Goal: Obtain resource: Obtain resource

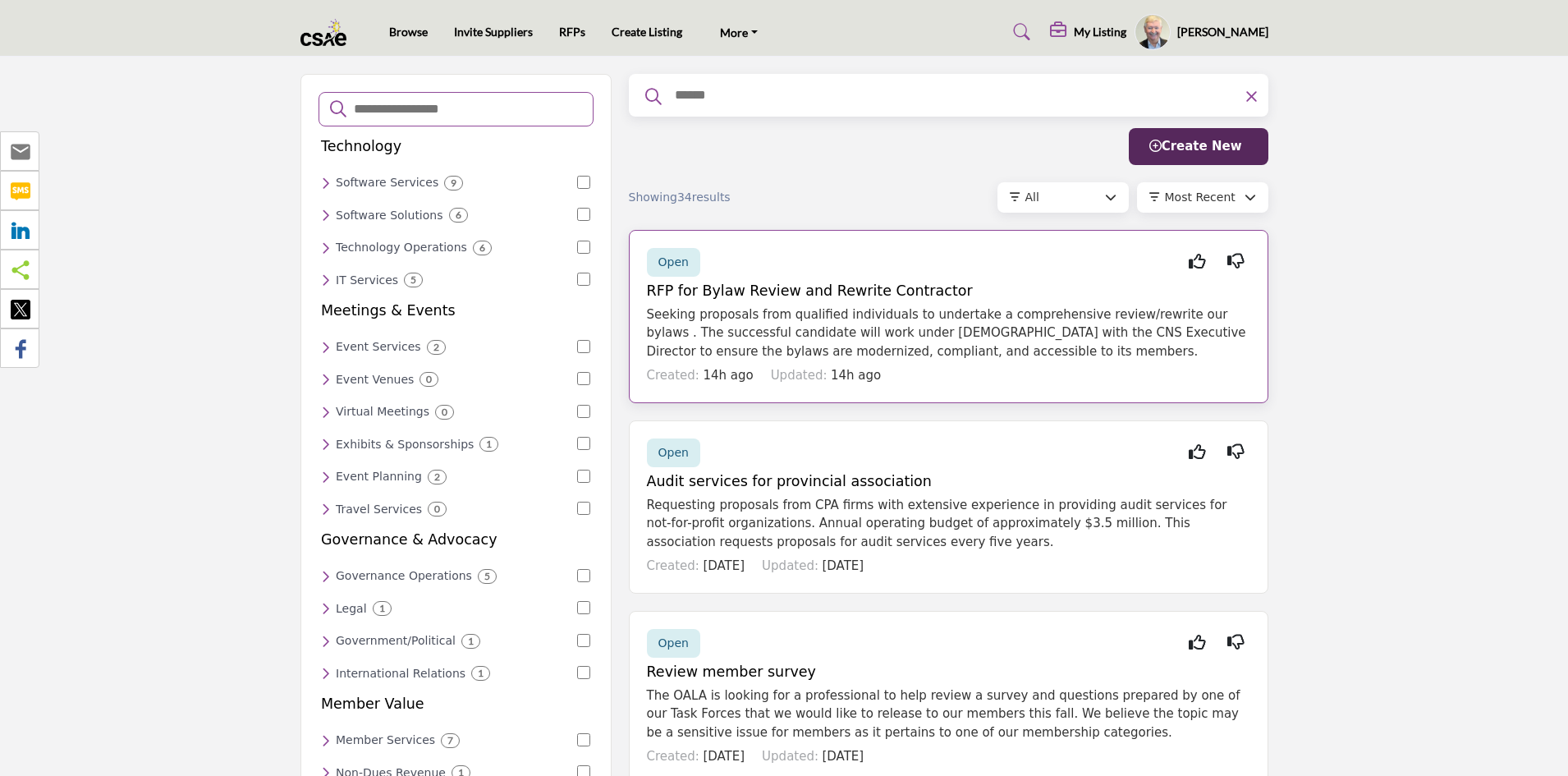
click at [683, 261] on span "Open" at bounding box center [673, 262] width 30 height 13
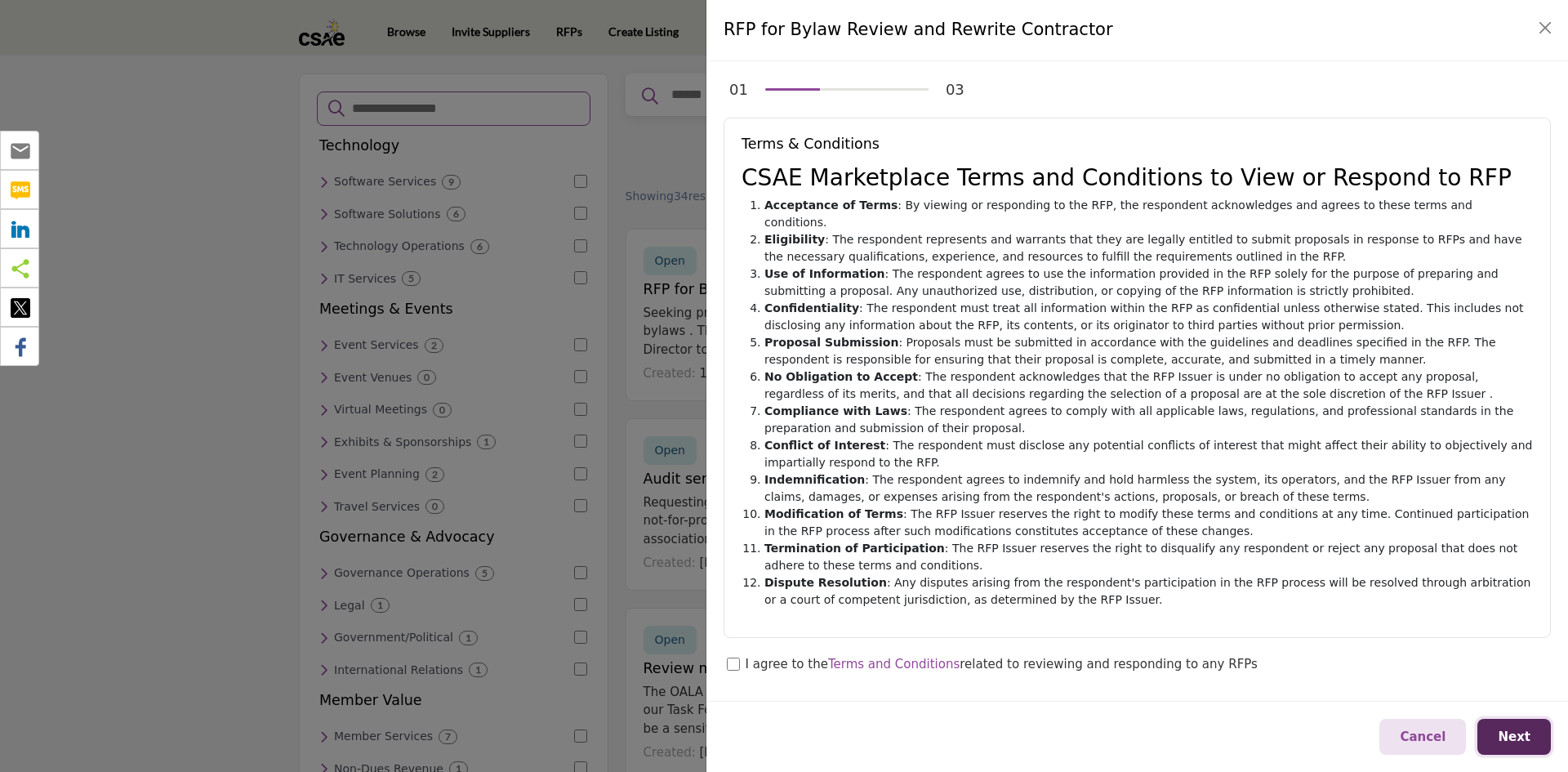
click at [1511, 729] on span "Next" at bounding box center [1514, 736] width 33 height 15
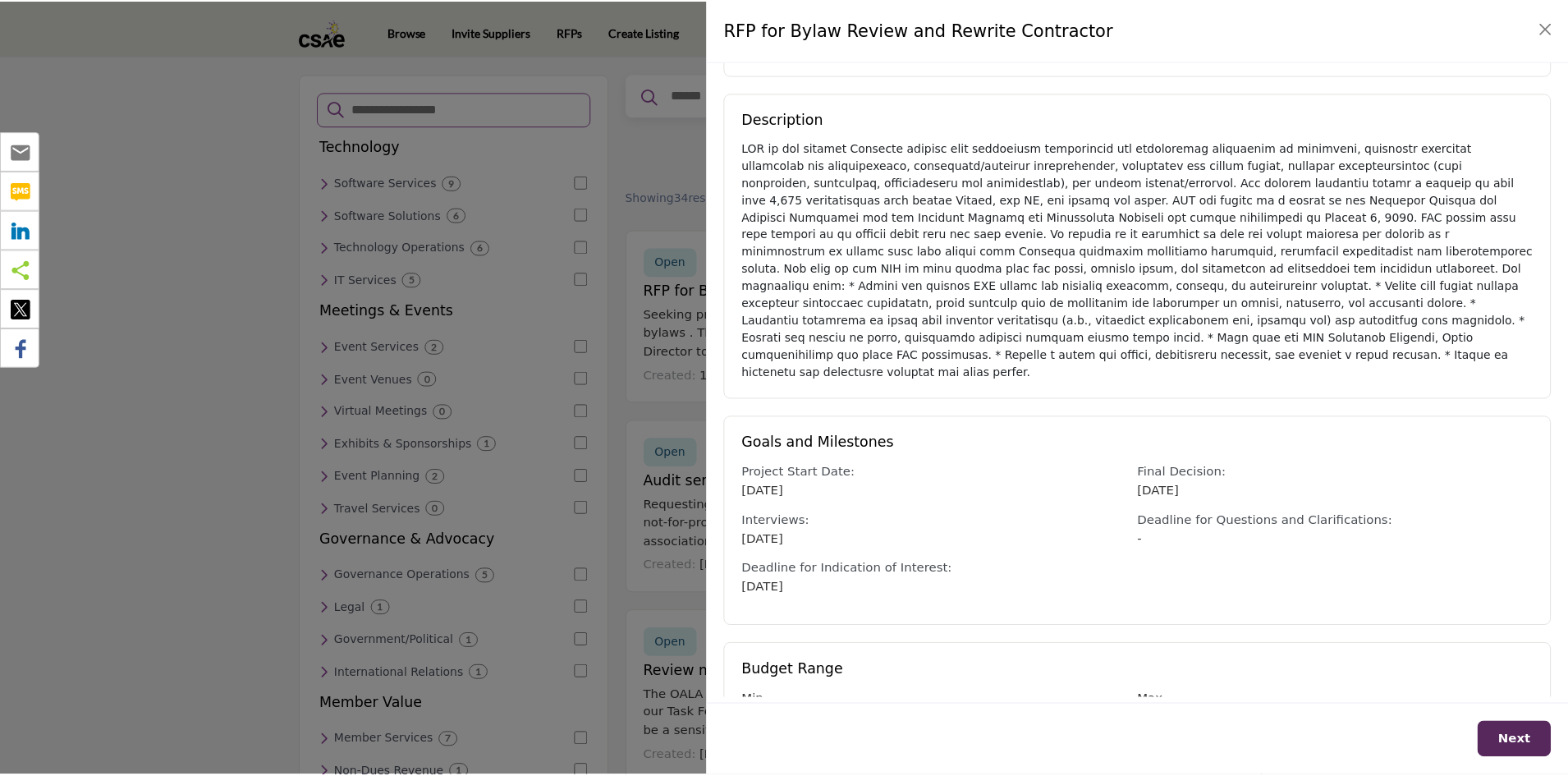
scroll to position [246, 0]
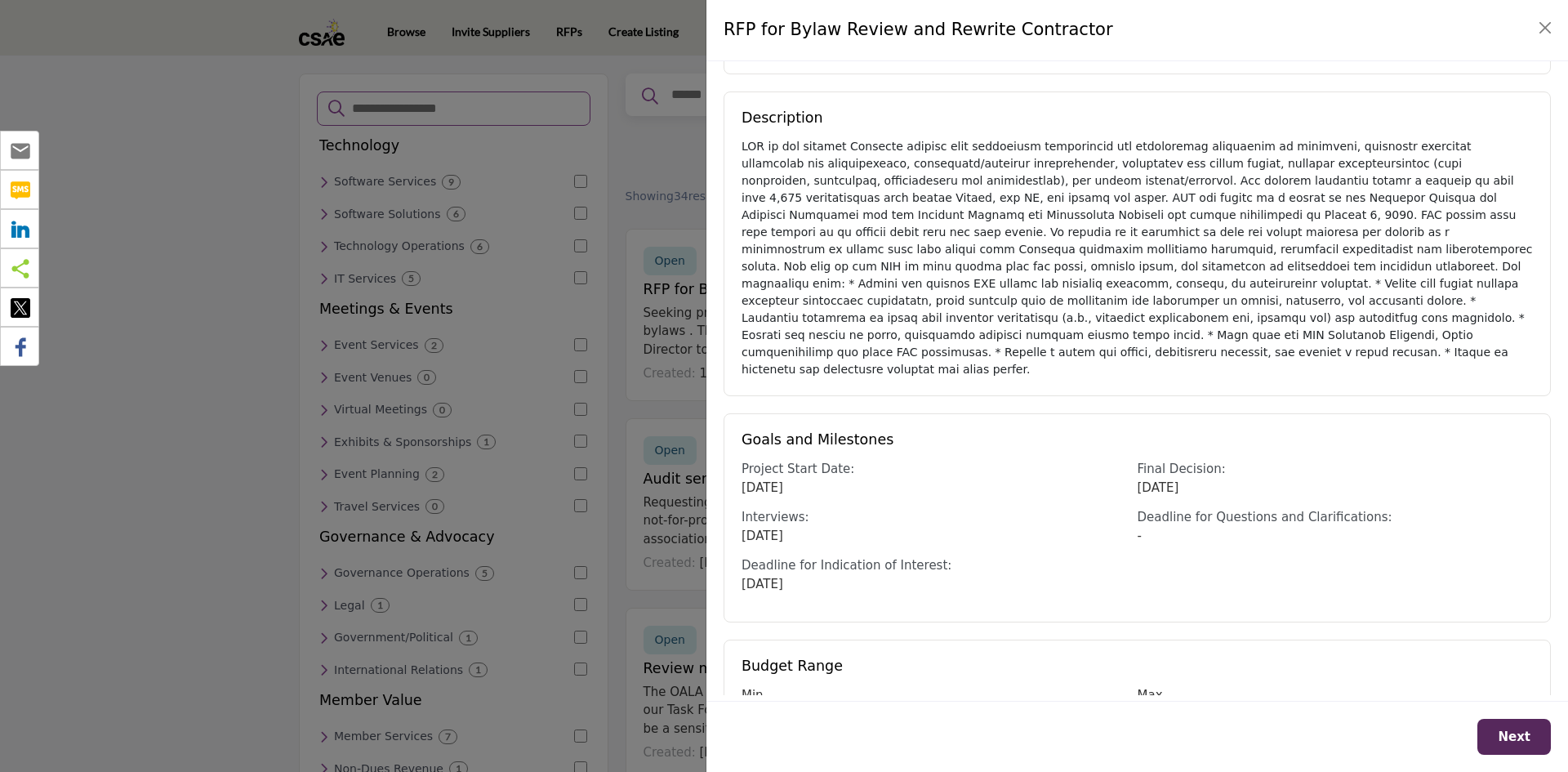
drag, startPoint x: 743, startPoint y: 146, endPoint x: 1291, endPoint y: 345, distance: 583.0
click at [1291, 345] on div "Description" at bounding box center [1136, 244] width 827 height 305
copy div "LOR ip dol sitamet Consecte adipisc elit seddoeiusm temporincid utl etdoloremag…"
click at [1543, 22] on button "Close" at bounding box center [1545, 27] width 22 height 22
